Goal: Navigation & Orientation: Find specific page/section

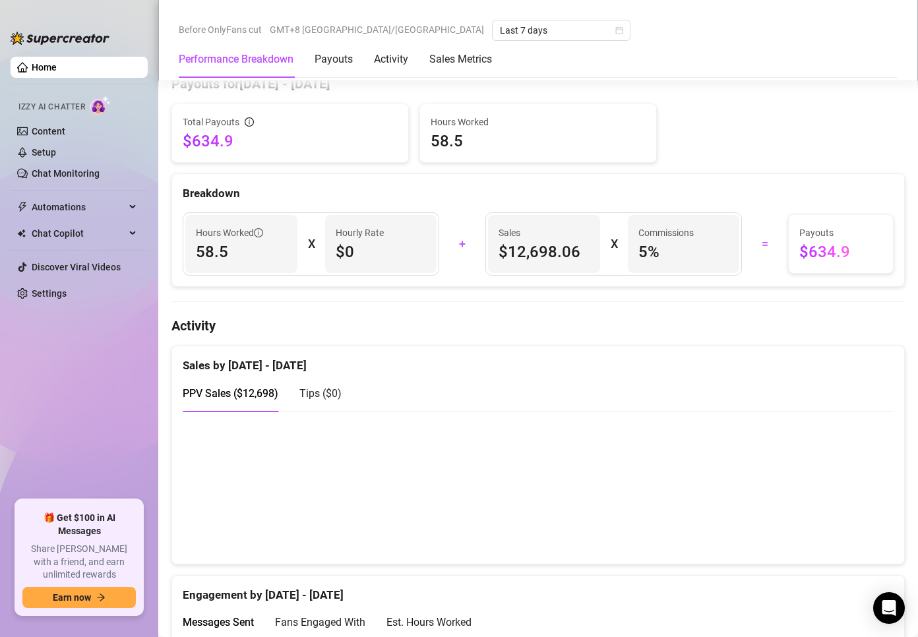
scroll to position [593, 0]
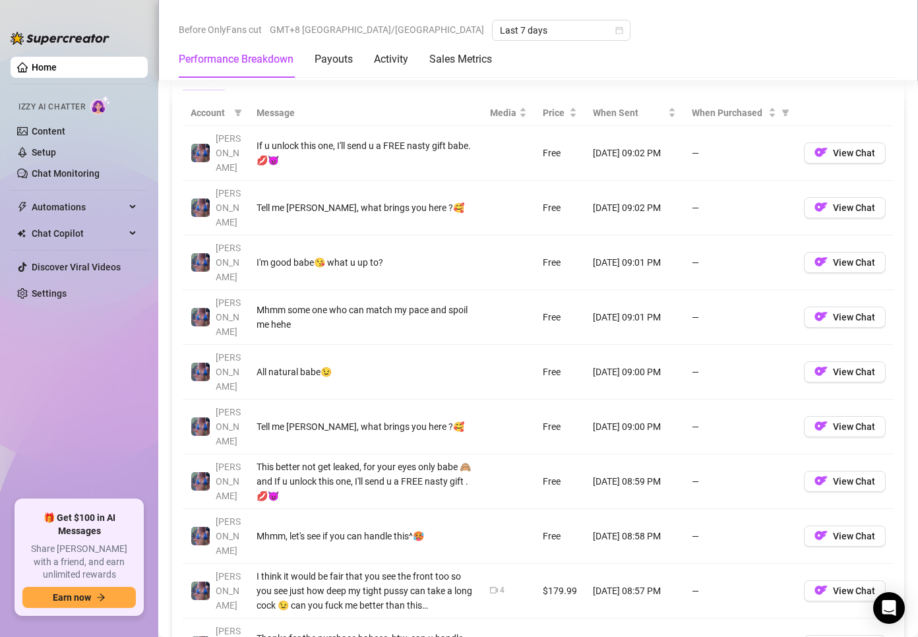
scroll to position [1253, 0]
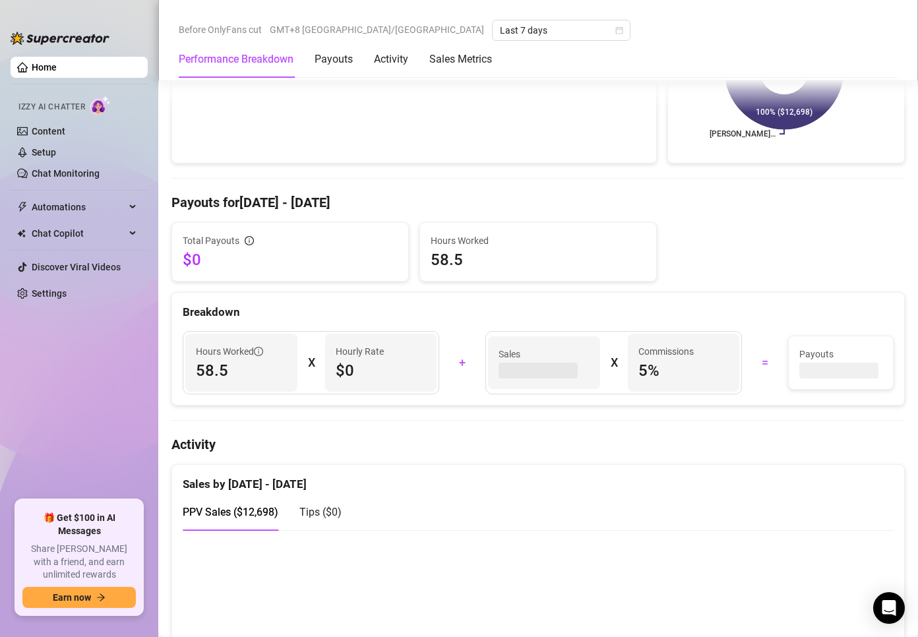
scroll to position [527, 0]
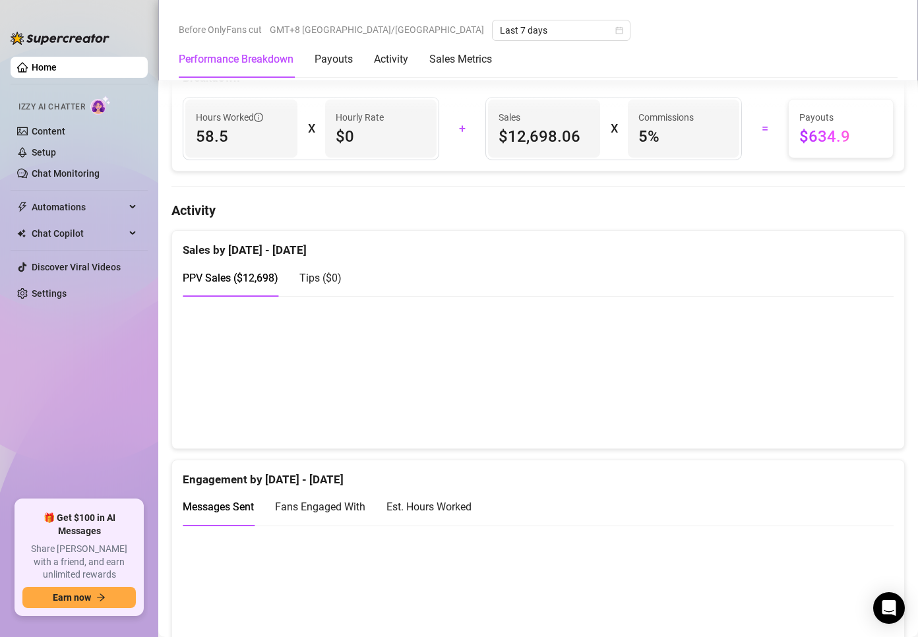
click at [632, 48] on div "Performance Breakdown Payouts Activity Sales Metrics" at bounding box center [538, 59] width 719 height 37
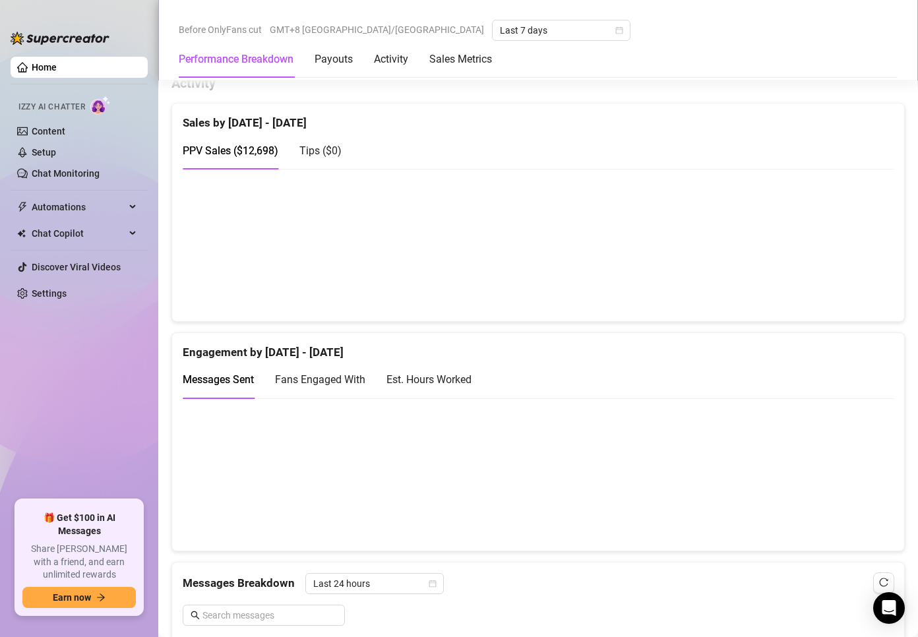
scroll to position [659, 0]
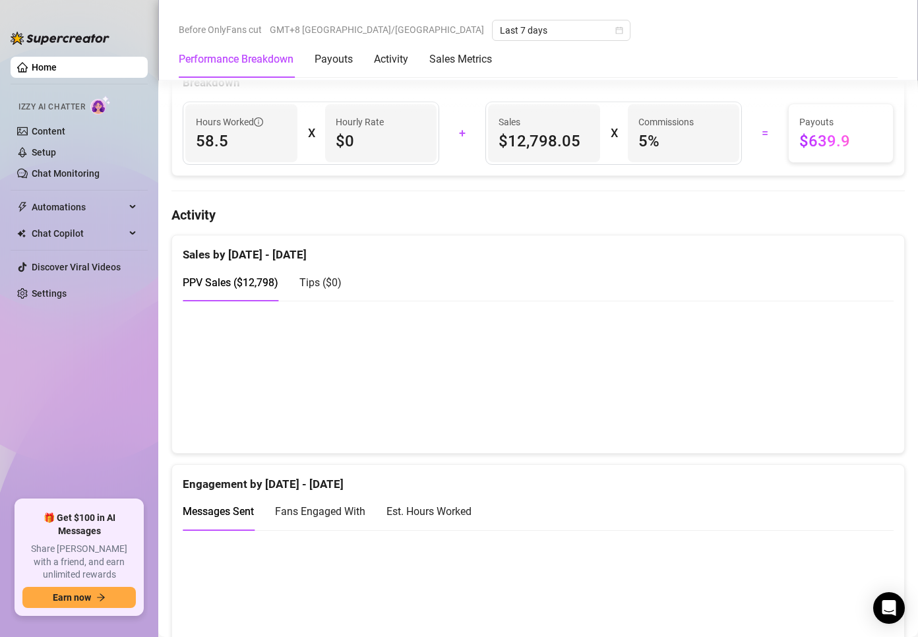
scroll to position [527, 0]
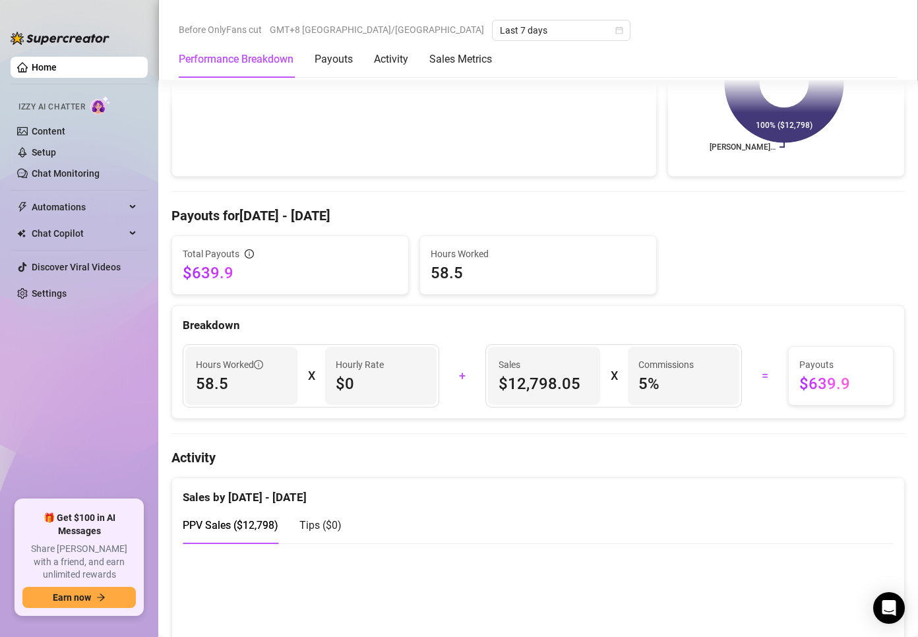
scroll to position [396, 0]
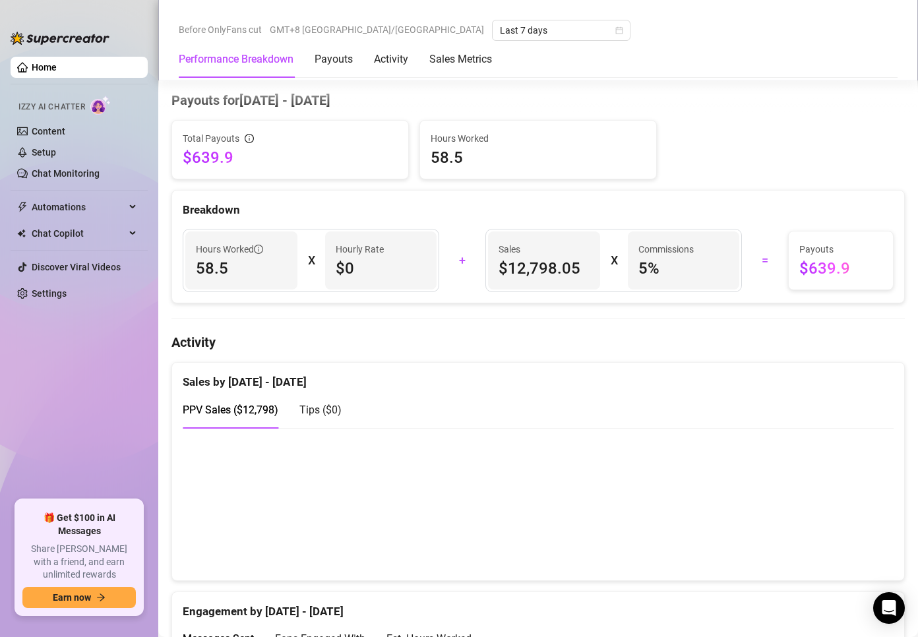
click at [556, 30] on div "Before OnlyFans cut GMT+8 [GEOGRAPHIC_DATA]/[GEOGRAPHIC_DATA] Last 7 days" at bounding box center [538, 30] width 719 height 21
click at [243, 38] on span "Before OnlyFans cut" at bounding box center [220, 30] width 83 height 20
